Goal: Task Accomplishment & Management: Use online tool/utility

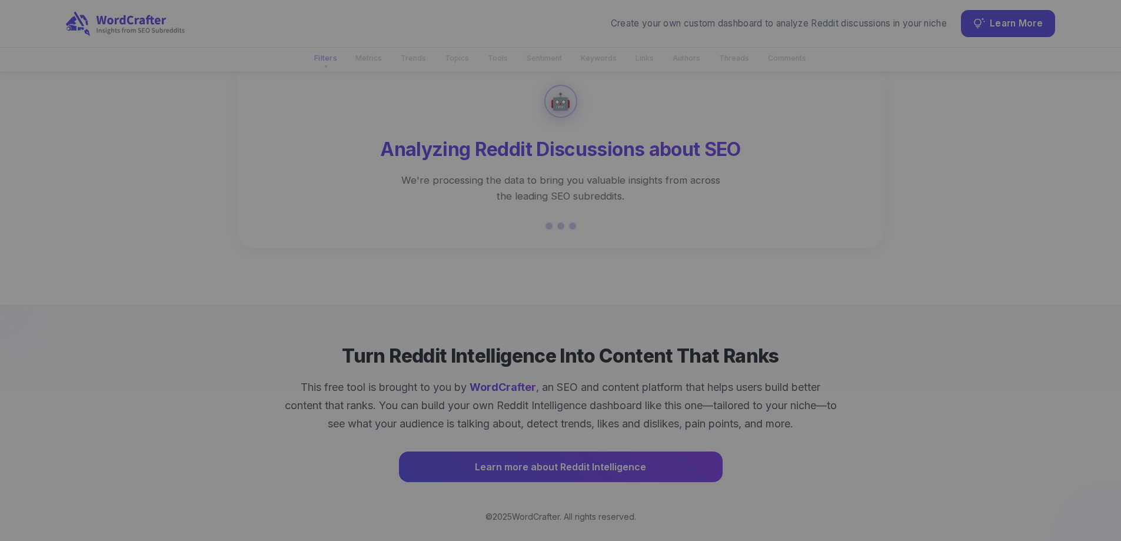
scroll to position [58, 0]
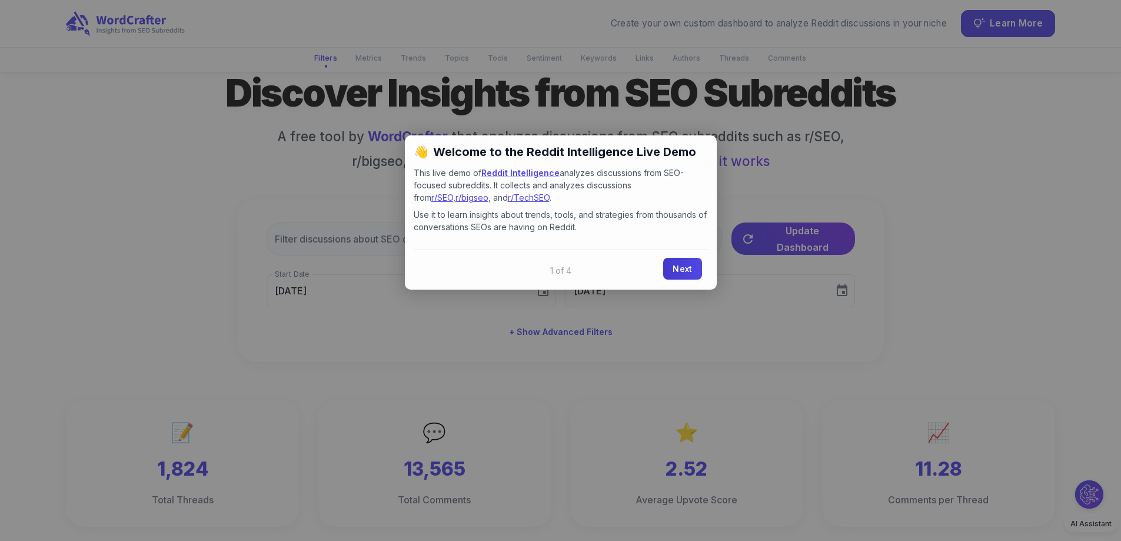
click at [685, 271] on link "Next" at bounding box center [682, 269] width 38 height 22
click at [685, 271] on div "​ Update Dashboard Start Date [DATE] Start Date End Date [DATE] End Date + Show…" at bounding box center [561, 280] width 648 height 163
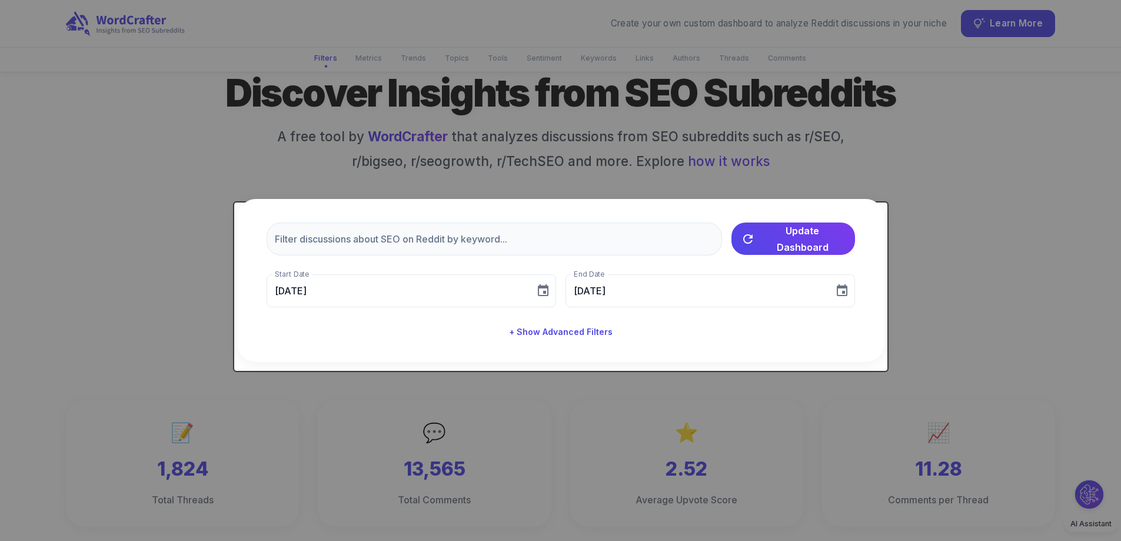
click at [685, 271] on div "​ Update Dashboard Start Date [DATE] Start Date End Date [DATE] End Date + Show…" at bounding box center [561, 280] width 648 height 163
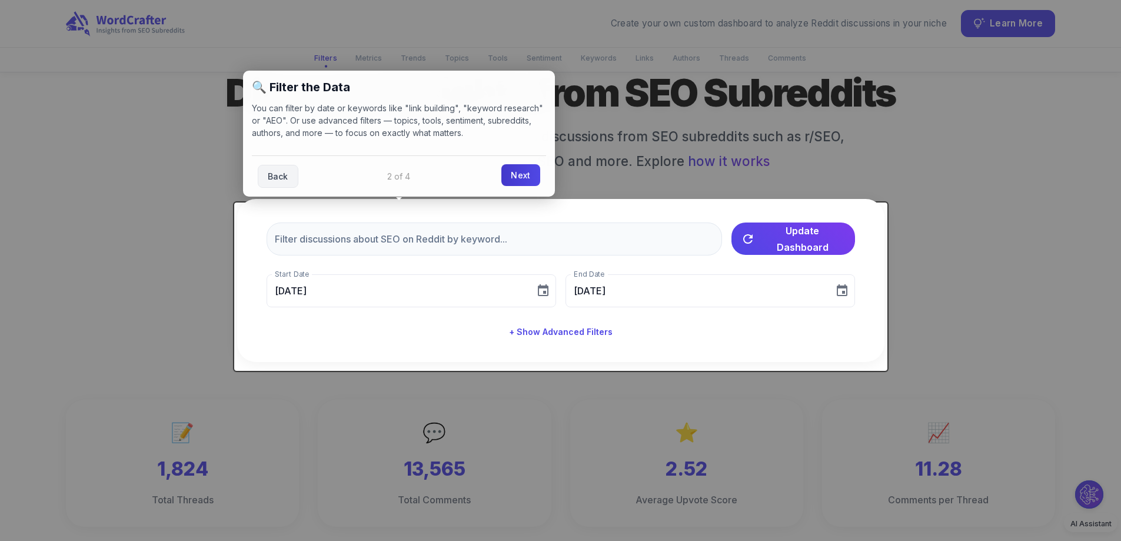
click at [509, 181] on link "Next" at bounding box center [521, 175] width 38 height 22
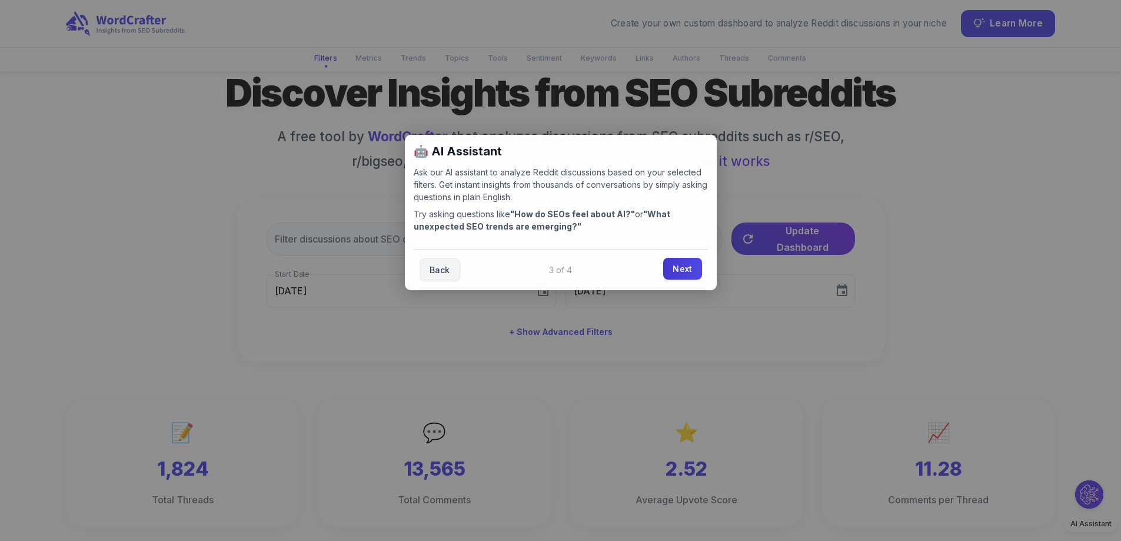
click at [694, 268] on link "Next" at bounding box center [682, 269] width 38 height 22
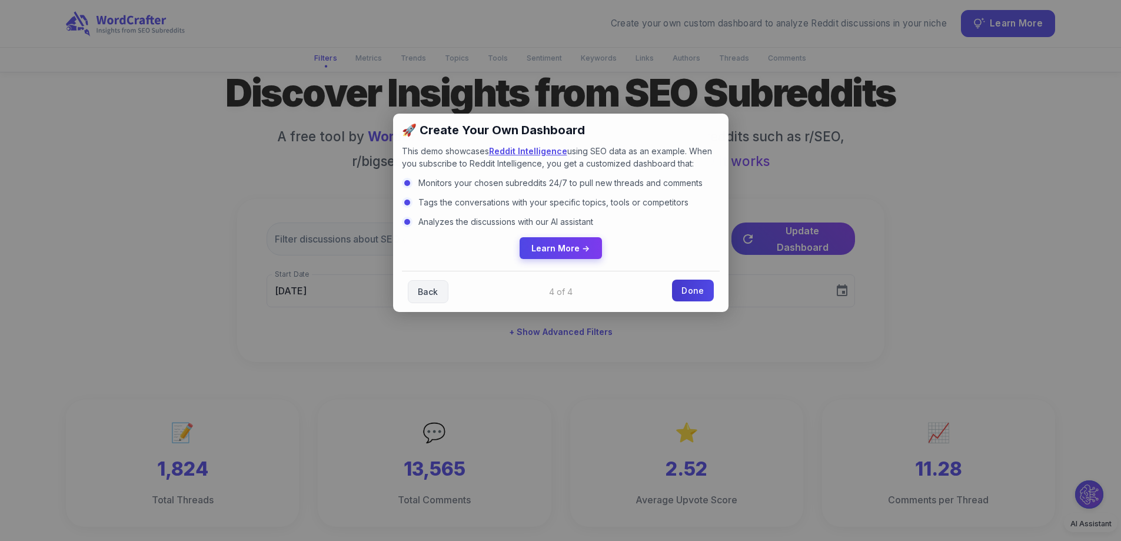
click at [691, 287] on link "Done" at bounding box center [692, 291] width 41 height 22
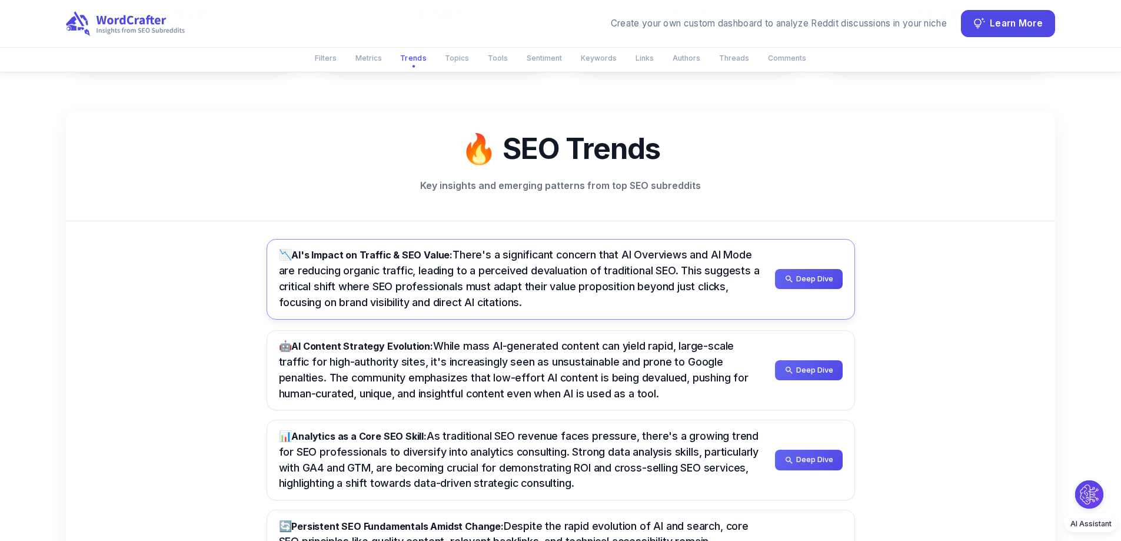
scroll to position [518, 0]
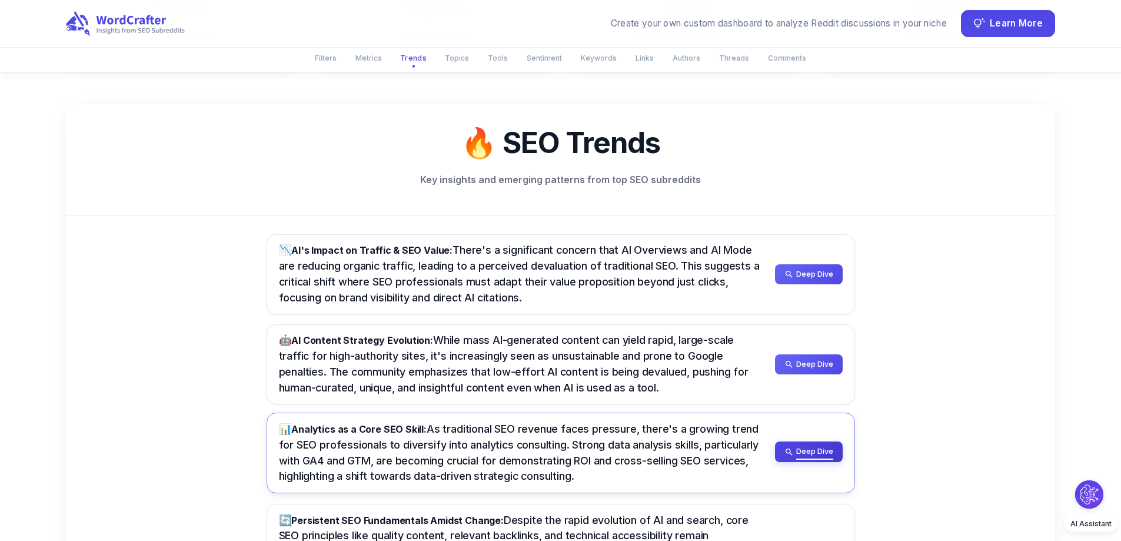
click at [831, 456] on span "Deep Dive" at bounding box center [814, 451] width 37 height 13
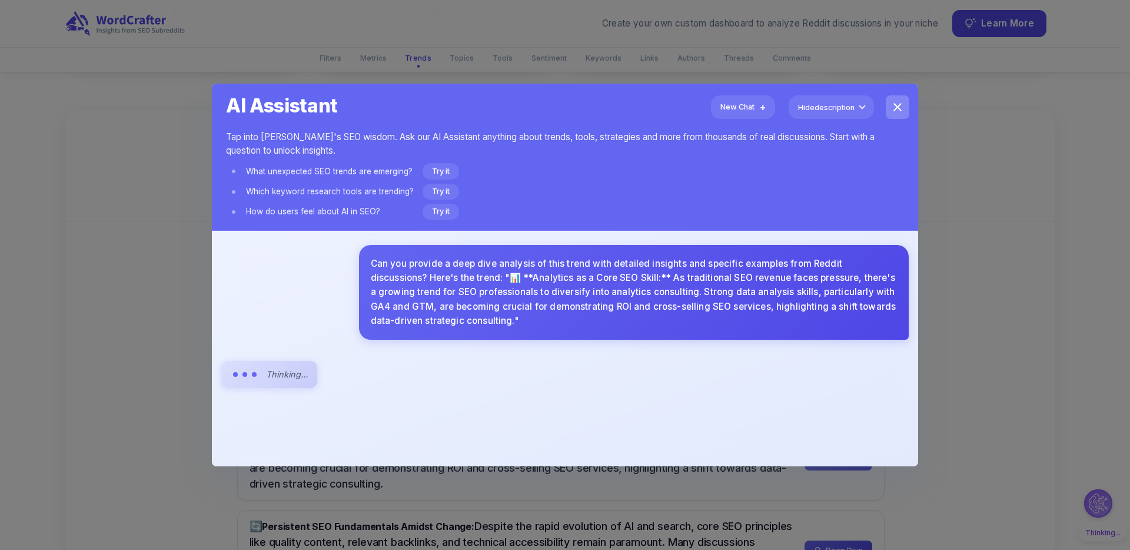
click at [891, 103] on icon "close" at bounding box center [898, 107] width 14 height 14
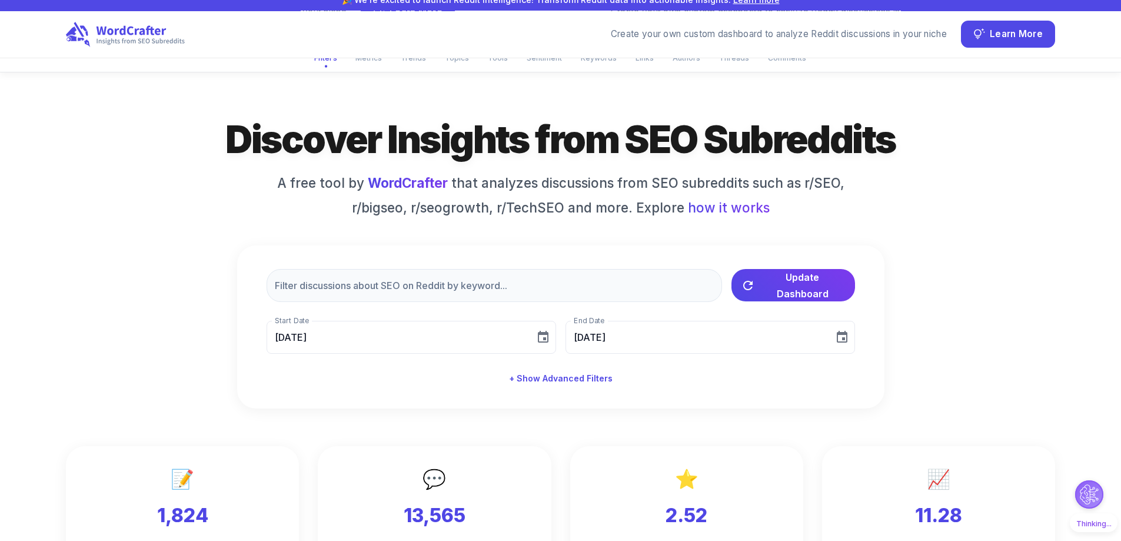
scroll to position [0, 0]
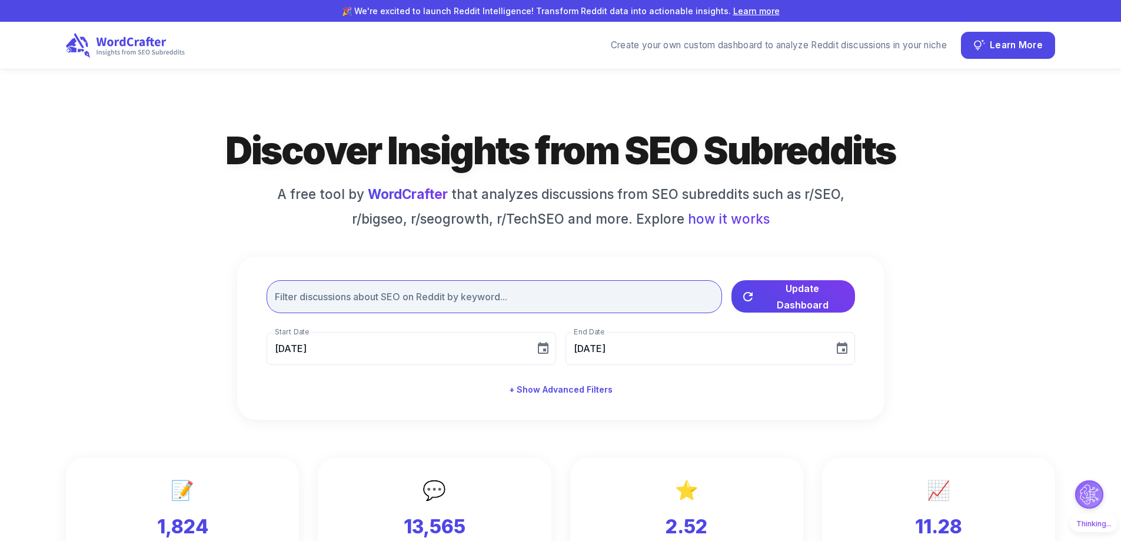
click at [517, 307] on input "text" at bounding box center [495, 296] width 456 height 33
click at [540, 355] on icon "Choose date, selected date is Aug 10, 2025" at bounding box center [543, 348] width 14 height 14
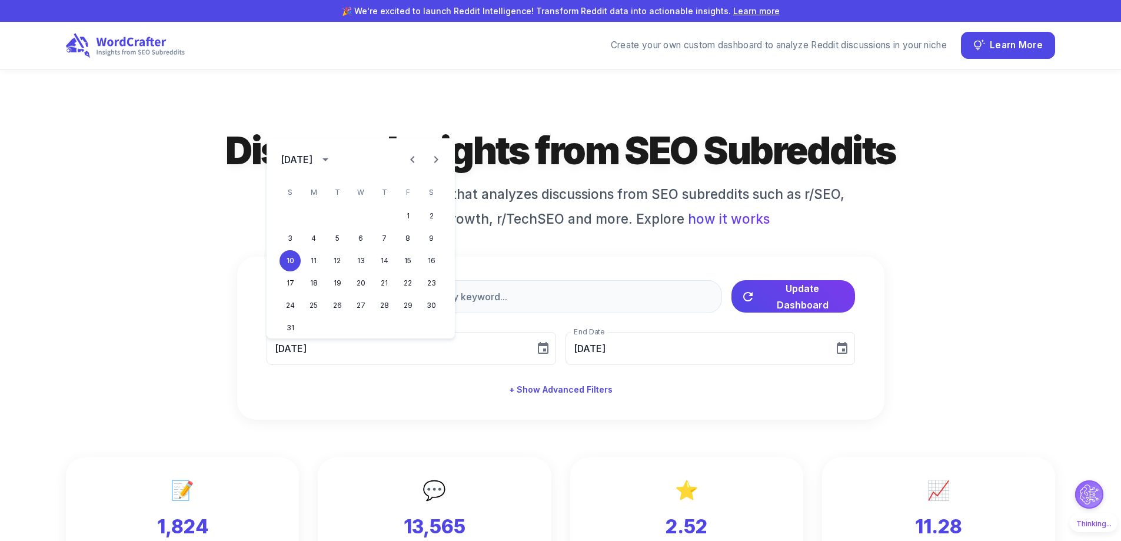
click at [414, 161] on icon "Previous month" at bounding box center [413, 159] width 14 height 14
click at [341, 217] on button "1" at bounding box center [337, 215] width 21 height 21
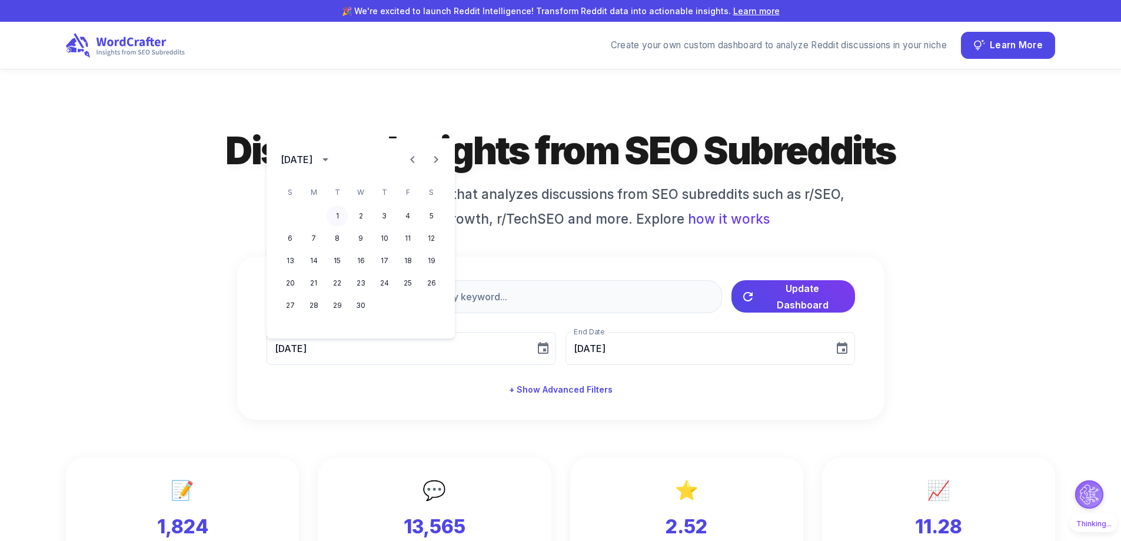
type input "[DATE]"
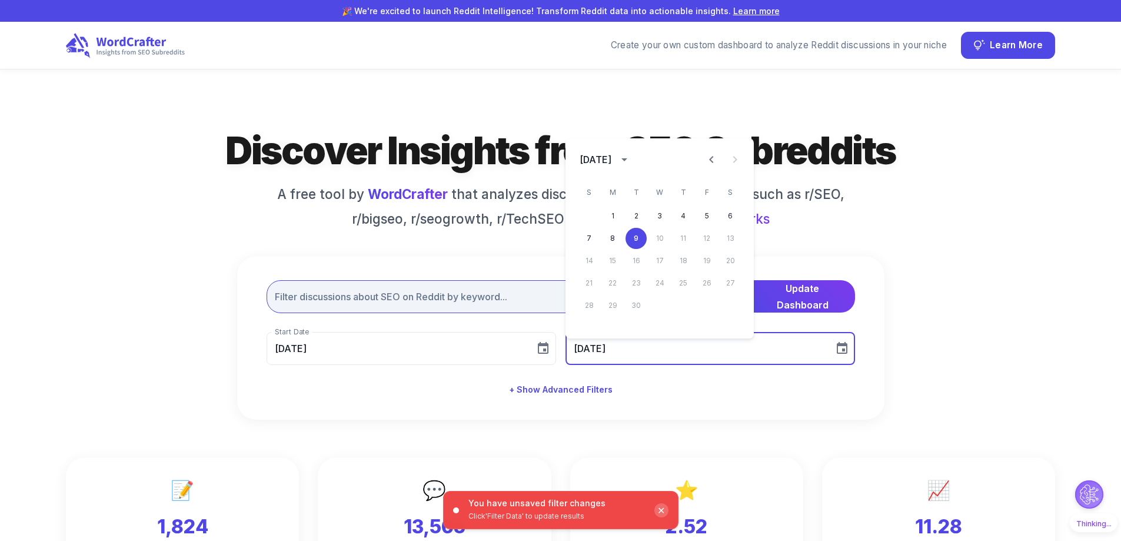
click at [492, 313] on input "text" at bounding box center [495, 296] width 456 height 33
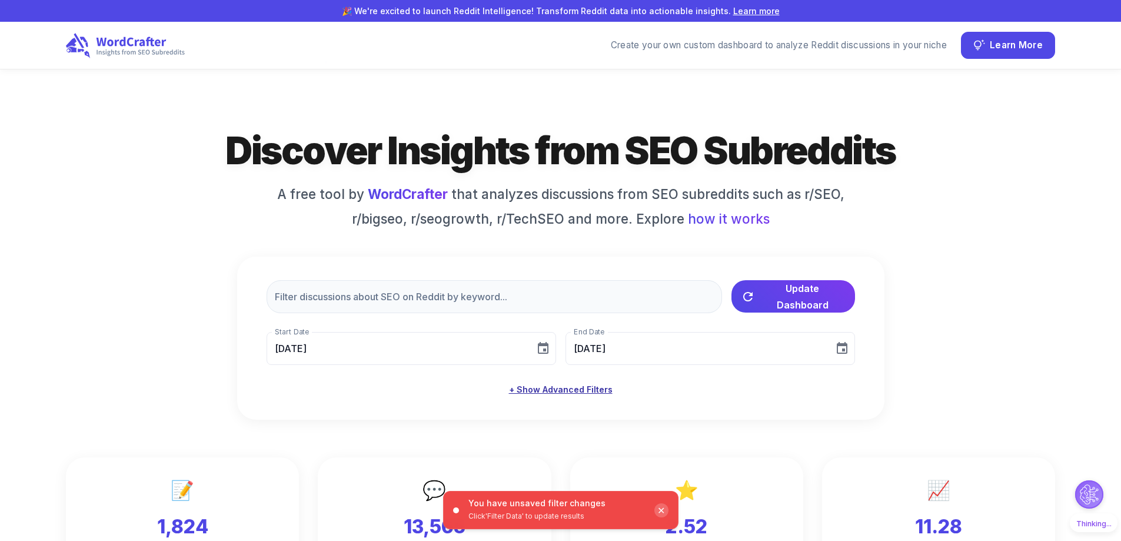
click at [528, 399] on button "+ Show Advanced Filters" at bounding box center [560, 390] width 113 height 22
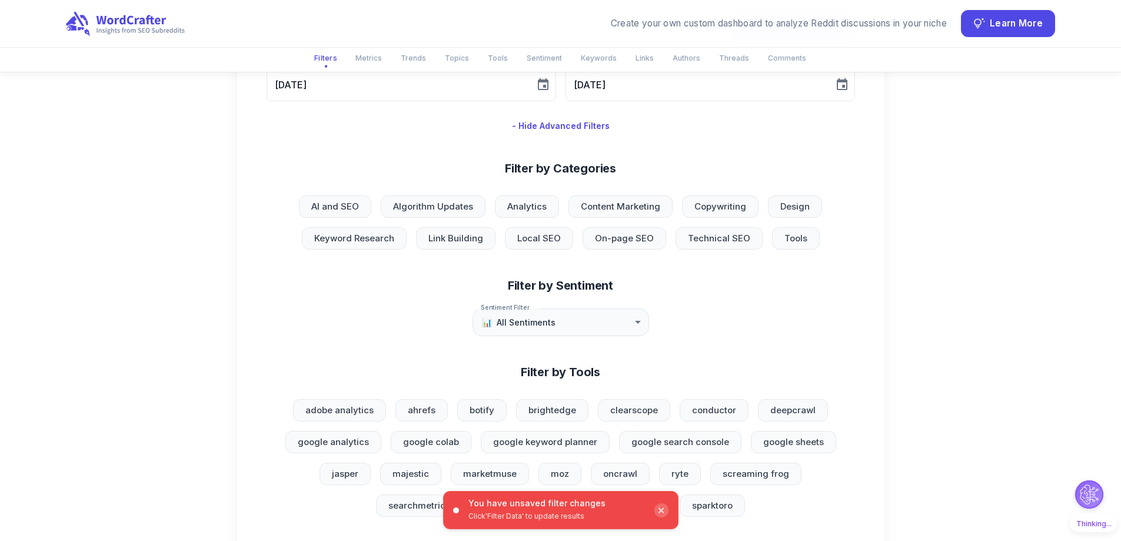
scroll to position [269, 0]
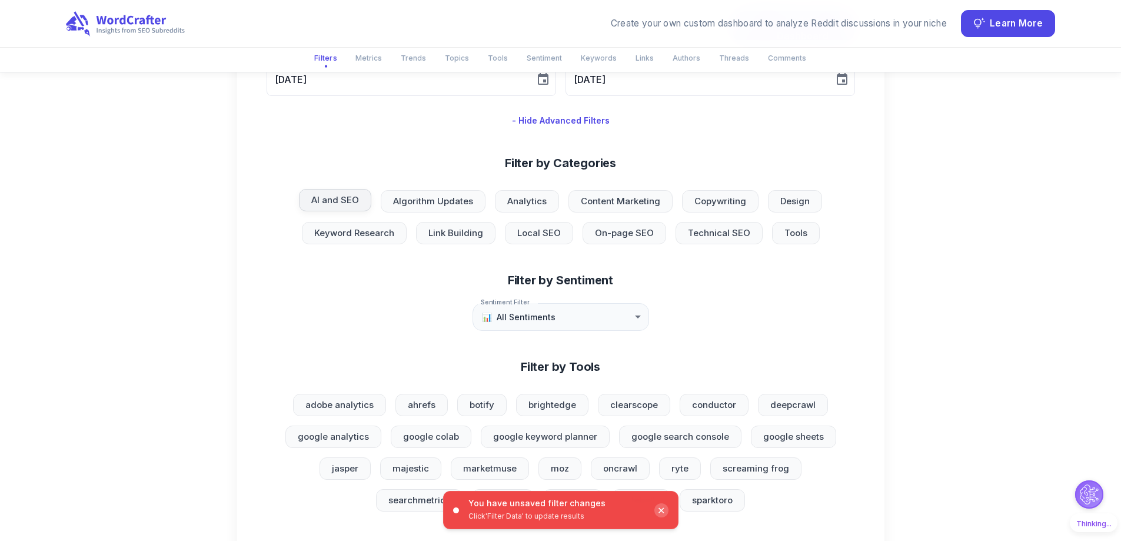
click at [343, 207] on span "AI and SEO" at bounding box center [335, 201] width 62 height 14
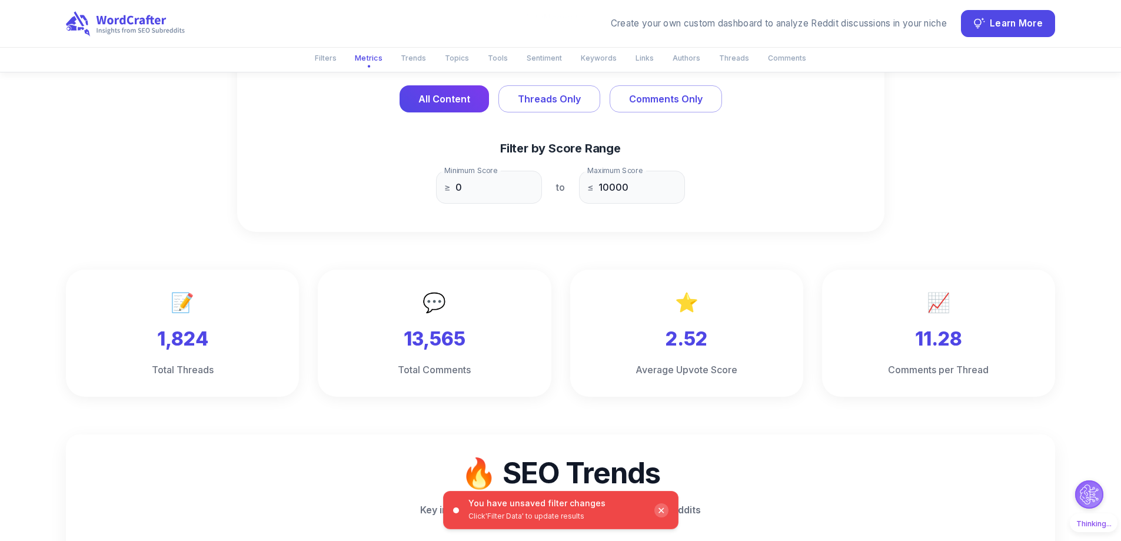
scroll to position [1098, 0]
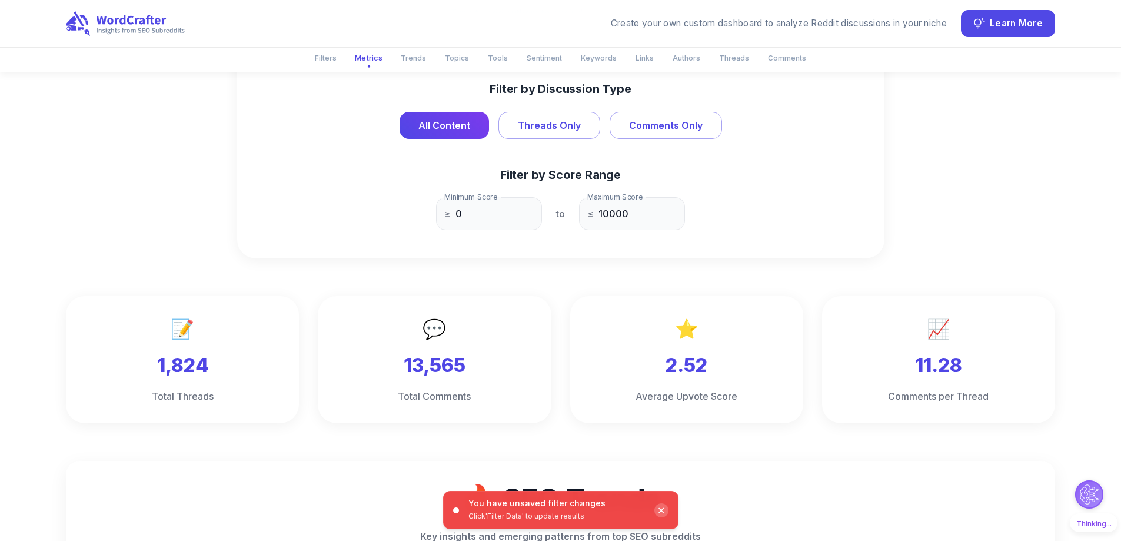
click at [511, 519] on p "Click 'Filter Data' to update results" at bounding box center [557, 516] width 177 height 11
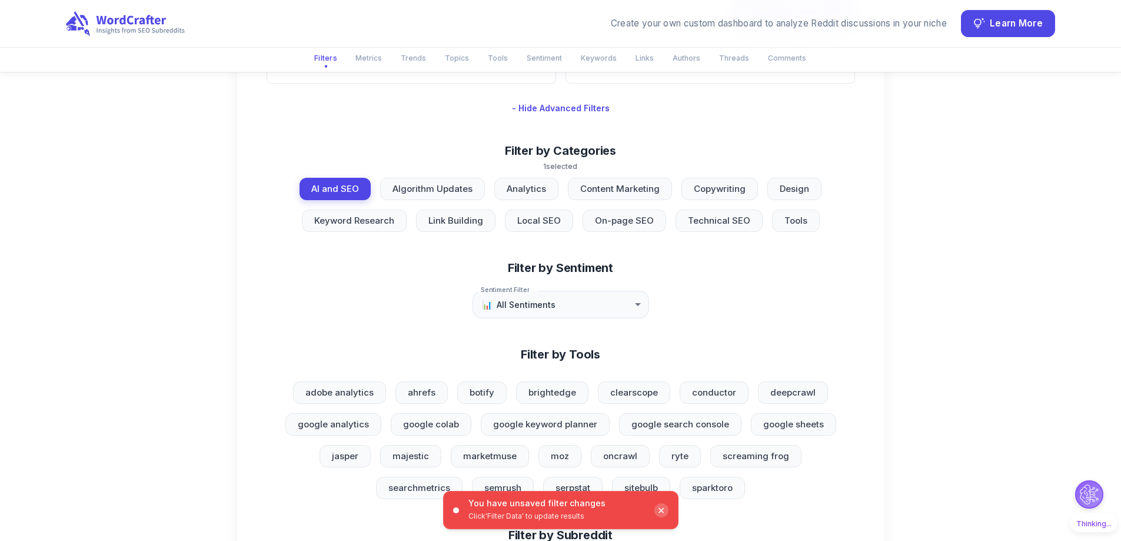
scroll to position [0, 0]
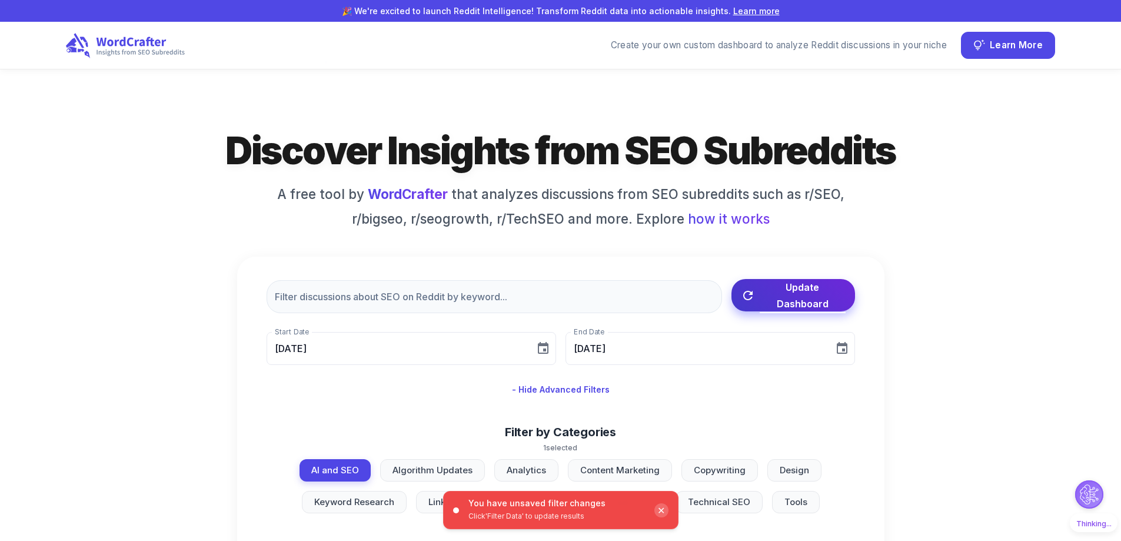
click at [786, 311] on button "Update Dashboard" at bounding box center [794, 295] width 124 height 32
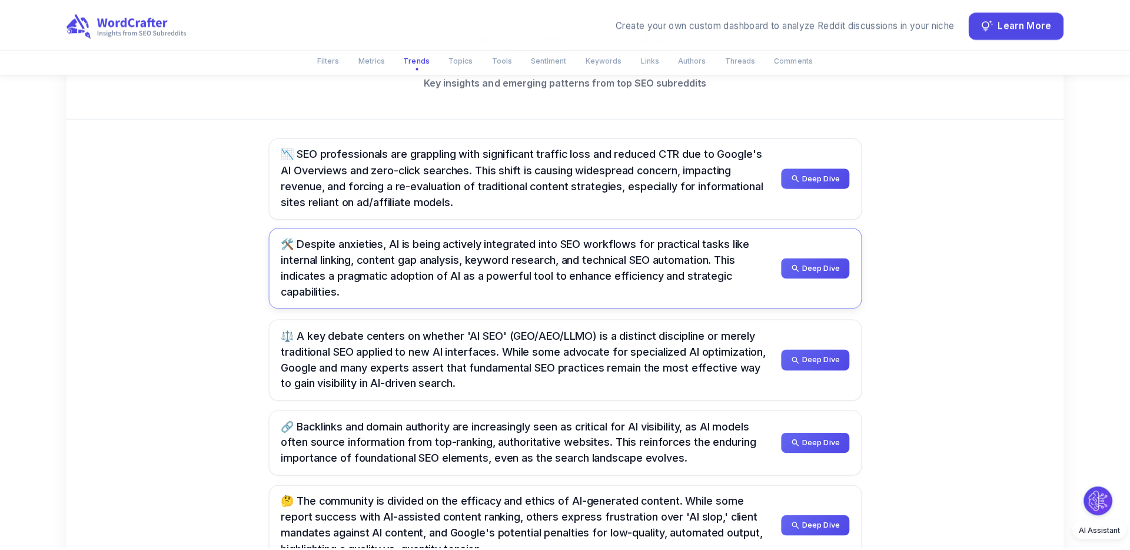
scroll to position [586, 0]
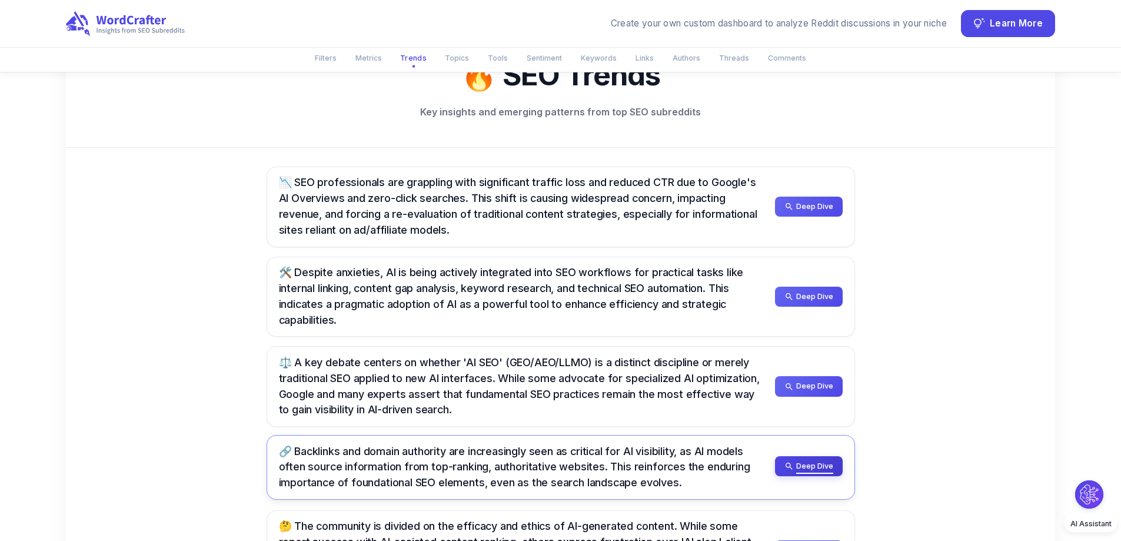
click at [794, 462] on icon "button" at bounding box center [789, 466] width 9 height 9
